Goal: Use online tool/utility: Utilize a website feature to perform a specific function

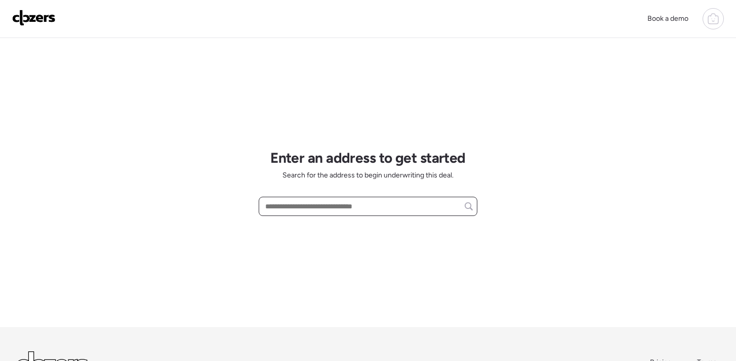
click at [307, 206] on input "text" at bounding box center [368, 206] width 210 height 14
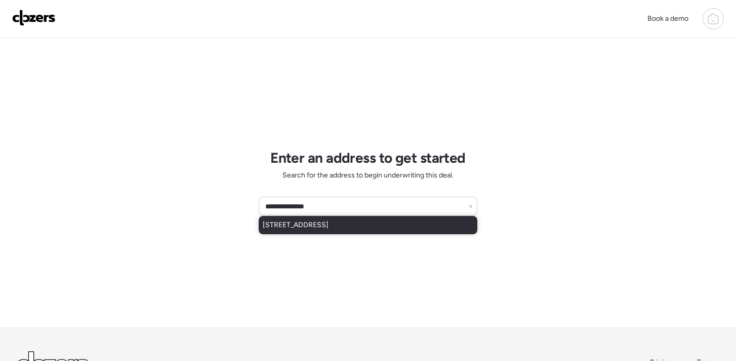
click at [311, 227] on span "[STREET_ADDRESS]" at bounding box center [296, 225] width 66 height 10
type input "**********"
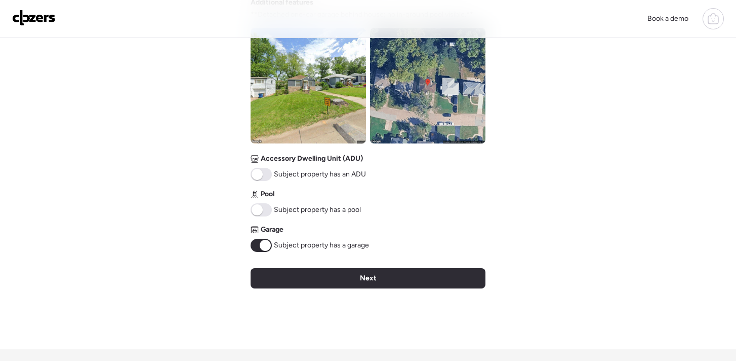
scroll to position [384, 0]
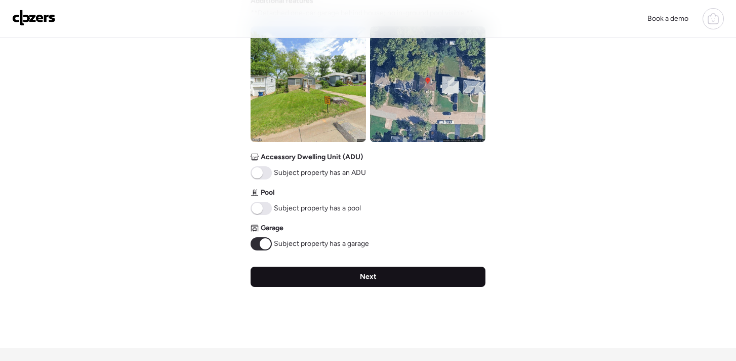
click at [378, 277] on div "Next" at bounding box center [368, 276] width 235 height 20
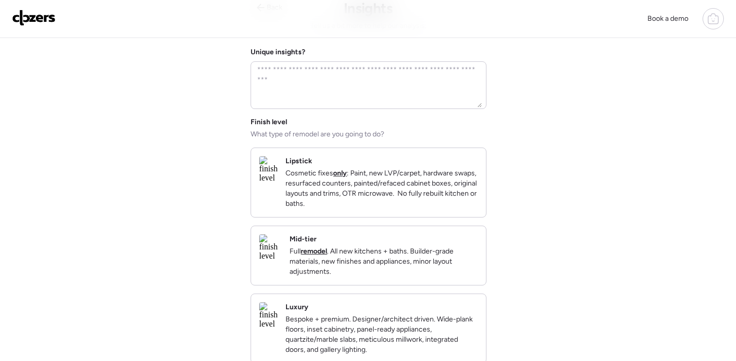
scroll to position [57, 0]
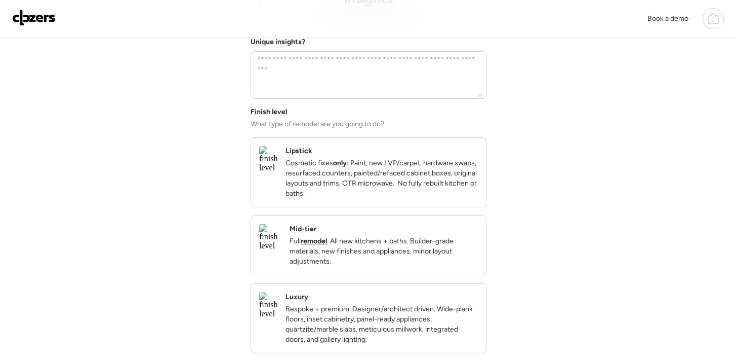
click at [388, 266] on p "Full remodel . All new kitchens + baths. Builder-grade materials, new finishes …" at bounding box center [384, 251] width 188 height 30
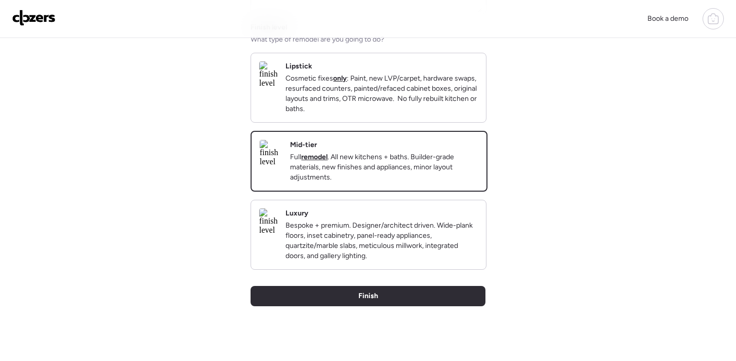
scroll to position [145, 0]
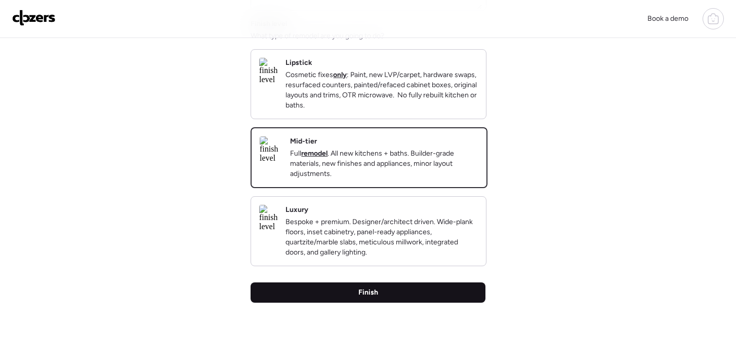
click at [400, 302] on div "Finish" at bounding box center [368, 292] width 235 height 20
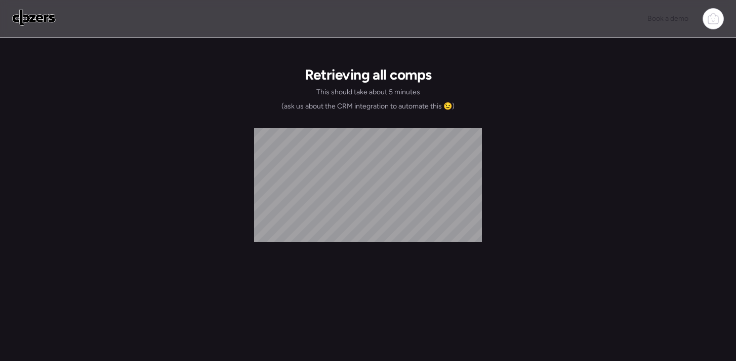
scroll to position [0, 0]
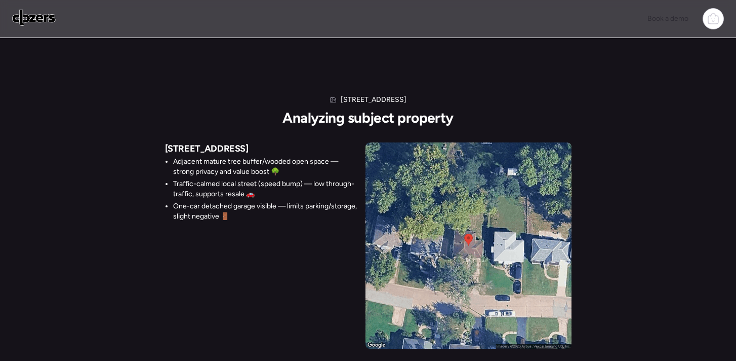
click at [270, 262] on div "[STREET_ADDRESS] Adjacent mature tree buffer/wooded open space — strong privacy…" at bounding box center [368, 245] width 407 height 206
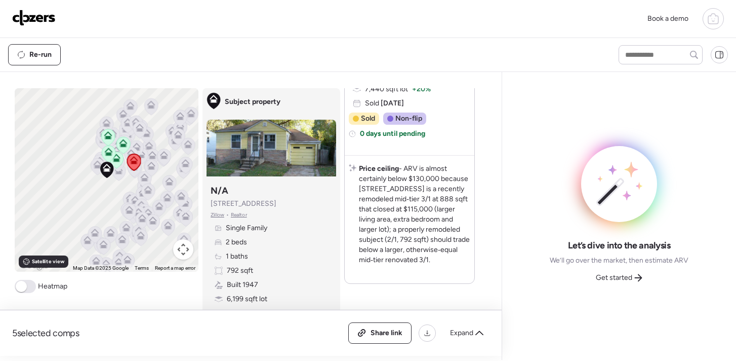
scroll to position [2068, 0]
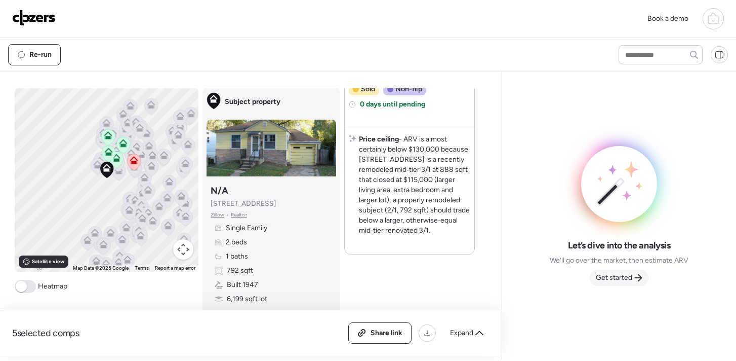
click at [609, 280] on span "Get started" at bounding box center [614, 277] width 36 height 10
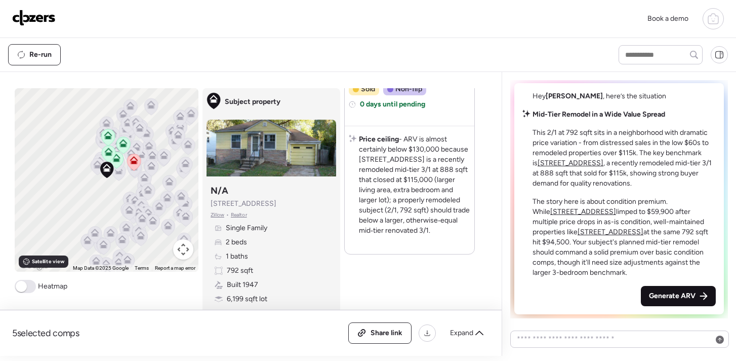
click at [661, 290] on div "Generate ARV" at bounding box center [678, 296] width 75 height 20
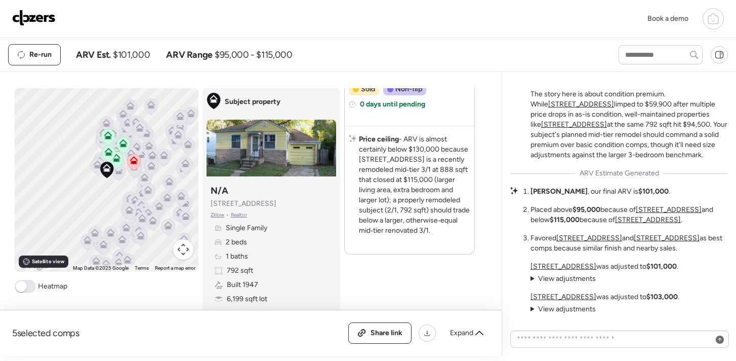
scroll to position [-156, 0]
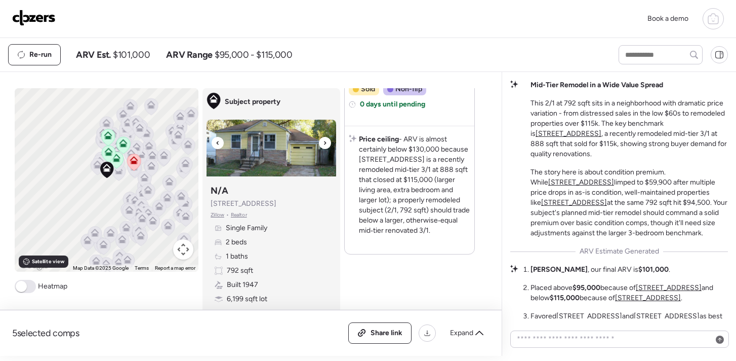
click at [321, 146] on div at bounding box center [325, 143] width 12 height 12
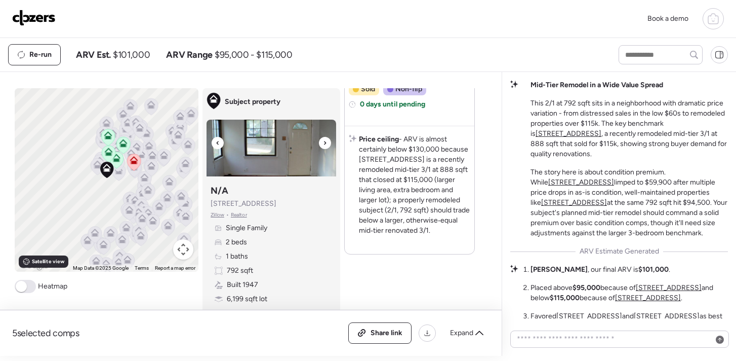
click at [321, 146] on div at bounding box center [325, 143] width 12 height 12
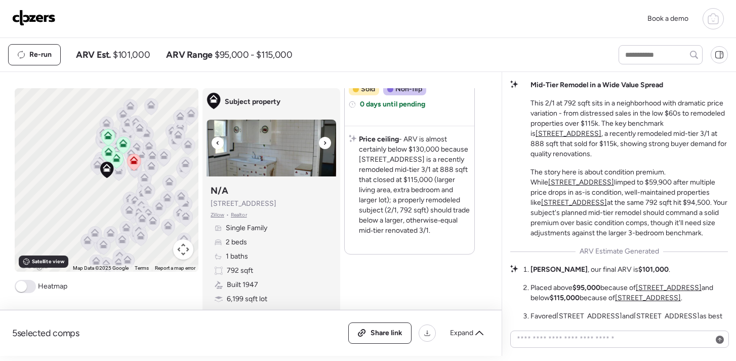
click at [321, 146] on div at bounding box center [325, 143] width 12 height 12
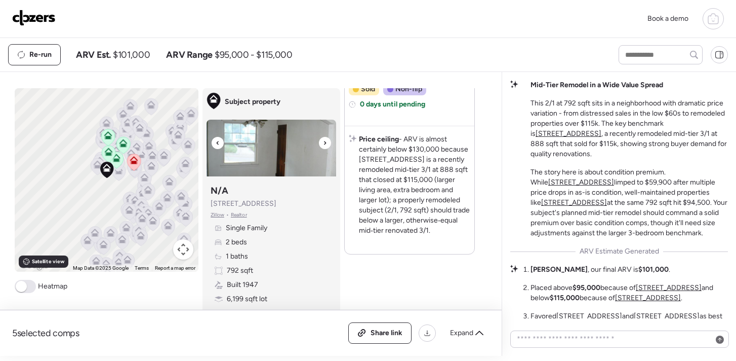
click at [321, 146] on div at bounding box center [325, 143] width 12 height 12
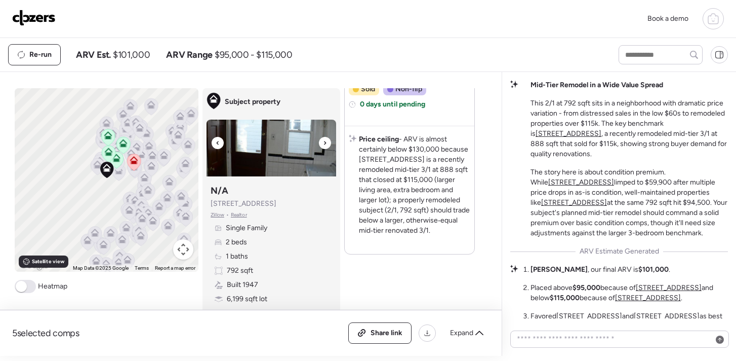
click at [321, 146] on div at bounding box center [325, 143] width 12 height 12
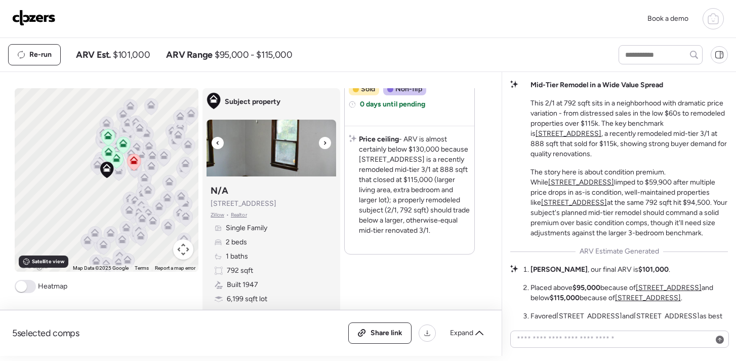
click at [321, 146] on div at bounding box center [325, 143] width 12 height 12
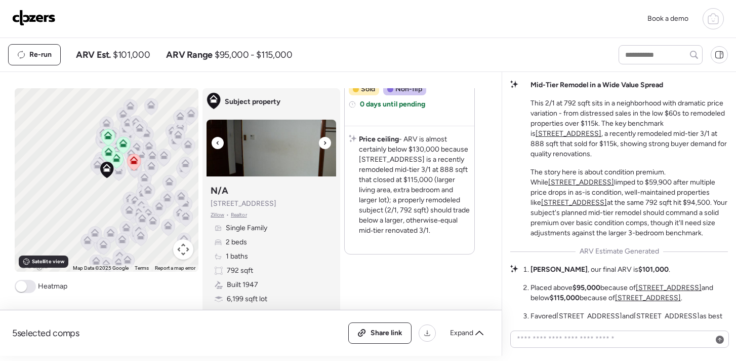
click at [223, 145] on img at bounding box center [272, 148] width 130 height 57
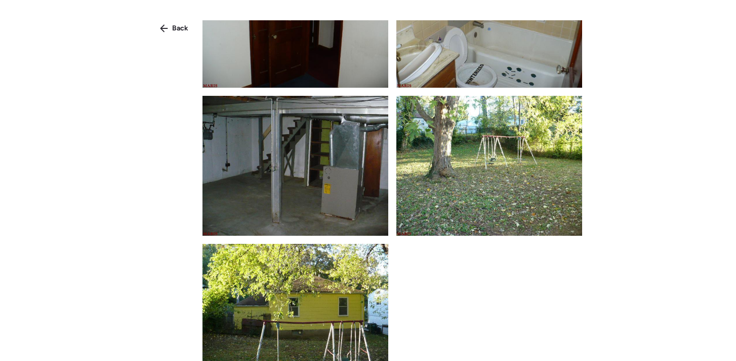
scroll to position [684, 0]
